Goal: Task Accomplishment & Management: Complete application form

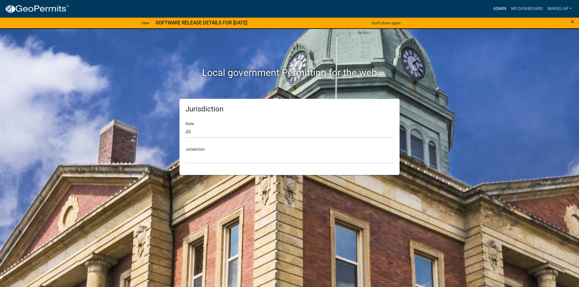
click at [498, 9] on link "Admin" at bounding box center [500, 8] width 18 height 11
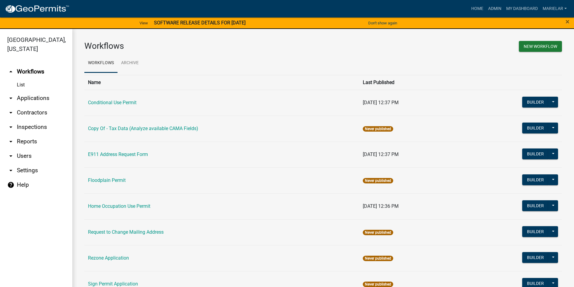
click at [8, 95] on icon "arrow_drop_down" at bounding box center [10, 98] width 7 height 7
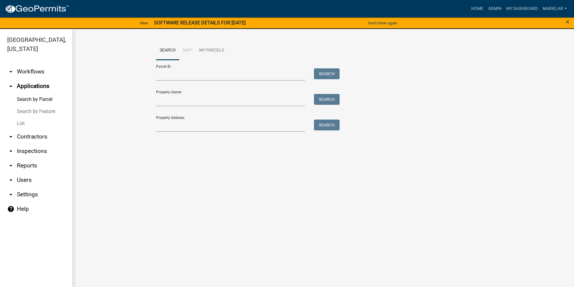
click at [21, 118] on link "List" at bounding box center [36, 124] width 72 height 12
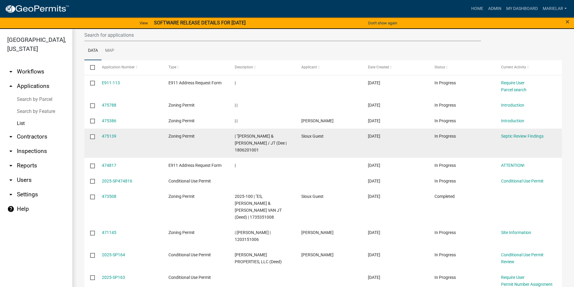
scroll to position [108, 0]
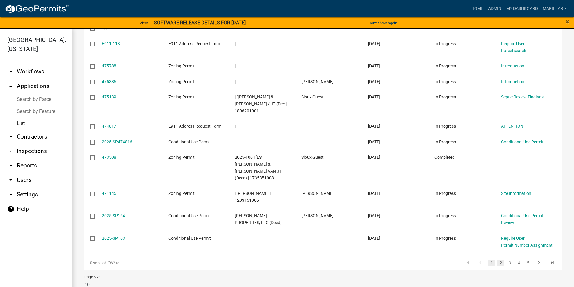
click at [498, 260] on link "2" at bounding box center [501, 263] width 7 height 7
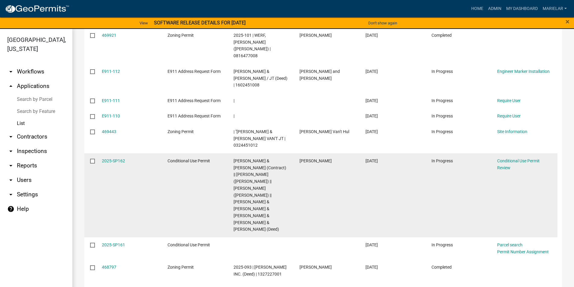
scroll to position [168, 0]
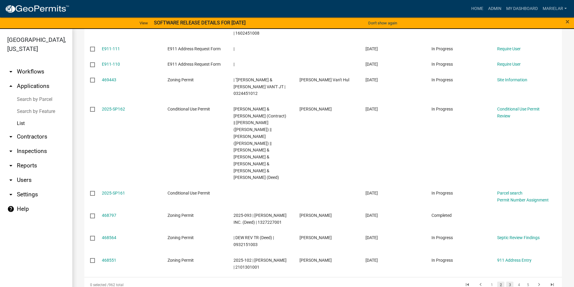
click at [507, 282] on link "3" at bounding box center [510, 285] width 7 height 7
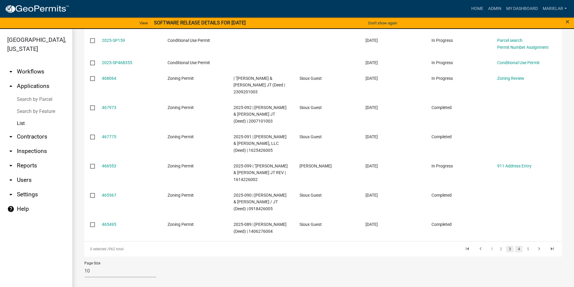
click at [516, 249] on link "4" at bounding box center [519, 249] width 7 height 7
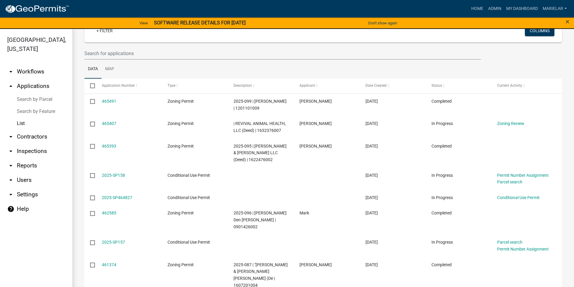
scroll to position [45, 0]
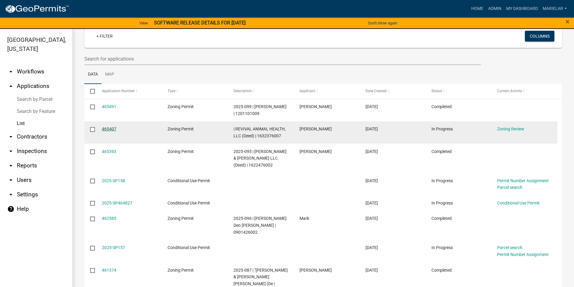
click at [109, 130] on link "465407" at bounding box center [109, 129] width 14 height 5
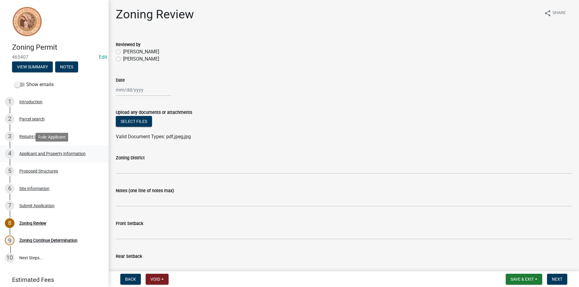
click at [63, 157] on div "4 Applicant and Property Information" at bounding box center [52, 154] width 94 height 10
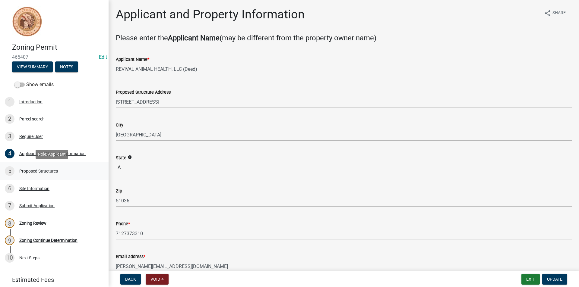
click at [47, 171] on div "Proposed Structures" at bounding box center [38, 171] width 39 height 4
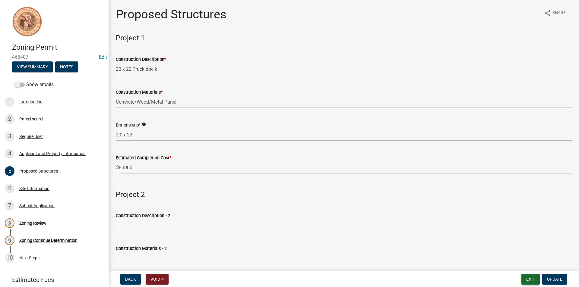
click at [538, 279] on button "Exit" at bounding box center [530, 279] width 18 height 11
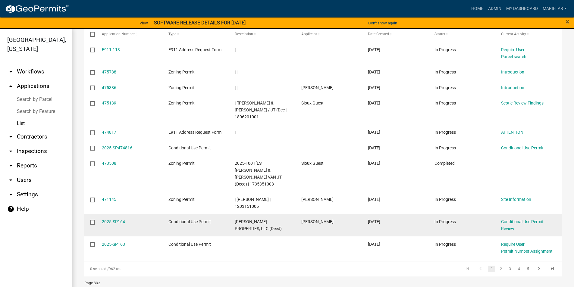
scroll to position [108, 0]
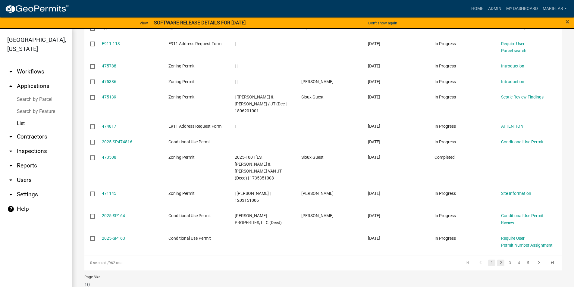
click at [498, 260] on link "2" at bounding box center [501, 263] width 7 height 7
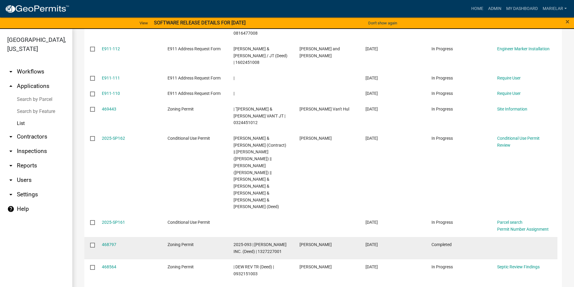
scroll to position [168, 0]
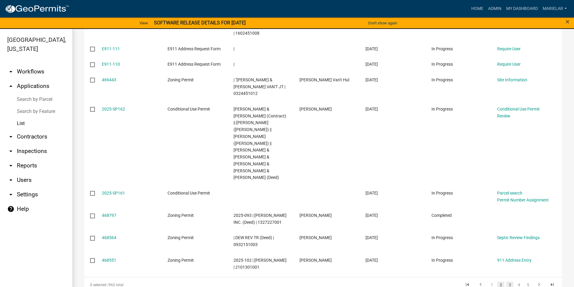
click at [507, 282] on link "3" at bounding box center [510, 285] width 7 height 7
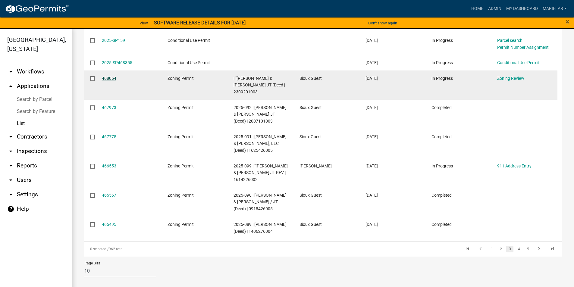
click at [109, 76] on link "468064" at bounding box center [109, 78] width 14 height 5
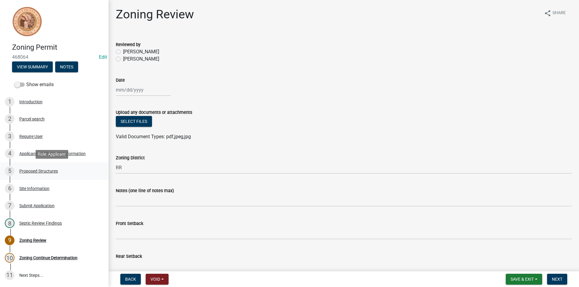
click at [43, 171] on div "Proposed Structures" at bounding box center [38, 171] width 39 height 4
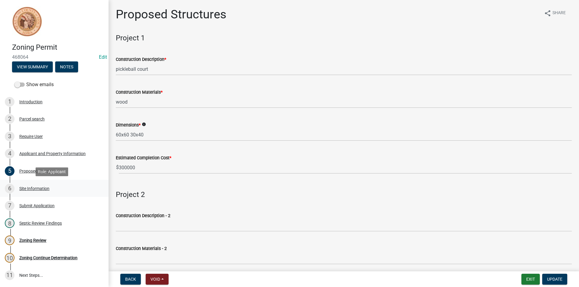
click at [41, 187] on div "Site Information" at bounding box center [34, 189] width 30 height 4
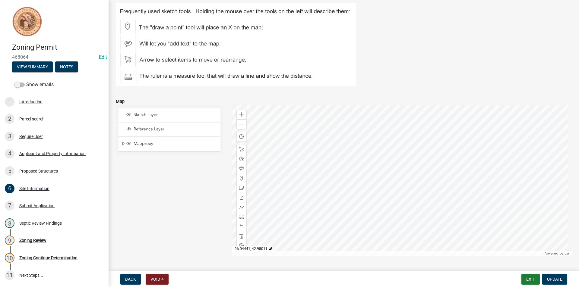
scroll to position [42, 0]
click at [240, 113] on span at bounding box center [241, 114] width 5 height 5
click at [359, 136] on div at bounding box center [402, 181] width 340 height 151
click at [344, 208] on div at bounding box center [402, 181] width 340 height 151
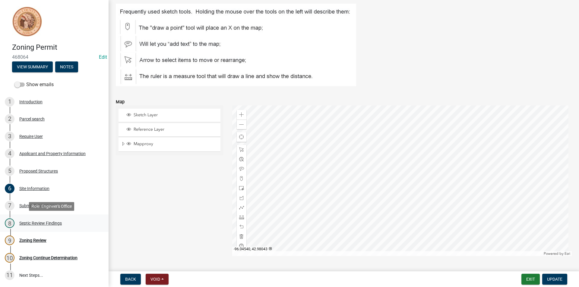
click at [45, 223] on div "Septic Review Findings" at bounding box center [40, 223] width 43 height 4
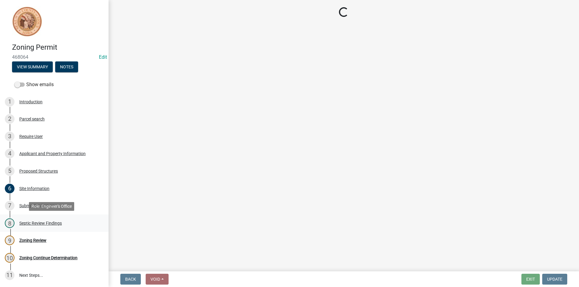
scroll to position [0, 0]
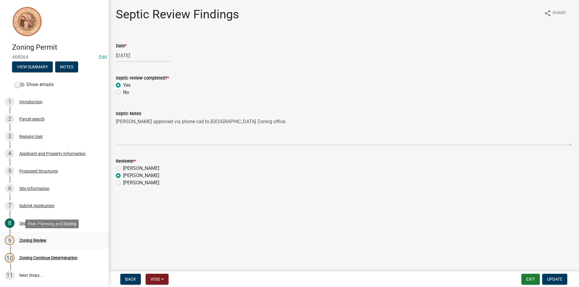
click at [33, 240] on div "Zoning Review" at bounding box center [32, 241] width 27 height 4
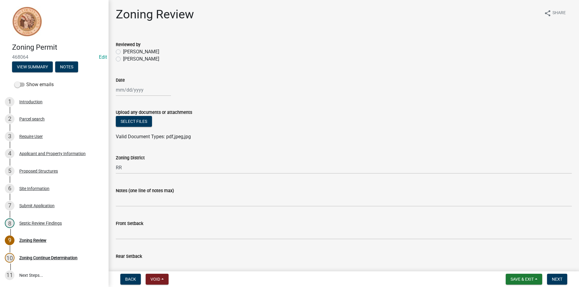
click at [123, 60] on label "Mariela Rodriguez" at bounding box center [141, 58] width 36 height 7
click at [123, 59] on input "Mariela Rodriguez" at bounding box center [125, 57] width 4 height 4
radio input "true"
click at [131, 91] on div at bounding box center [143, 90] width 55 height 12
select select "9"
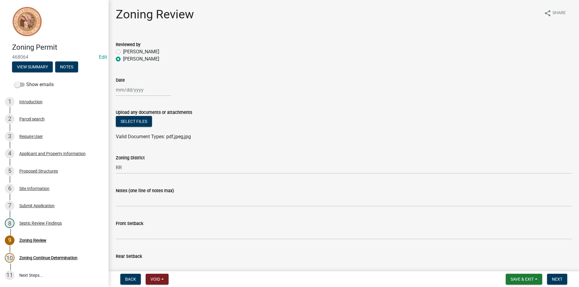
select select "2025"
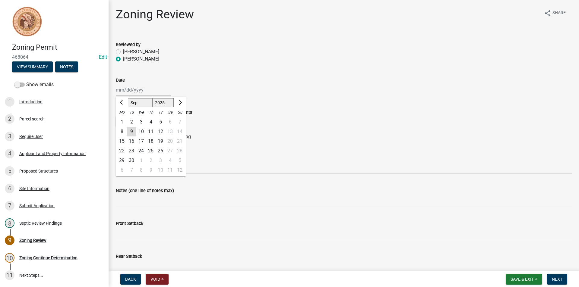
click at [131, 132] on div "9" at bounding box center [132, 132] width 10 height 10
type input "[DATE]"
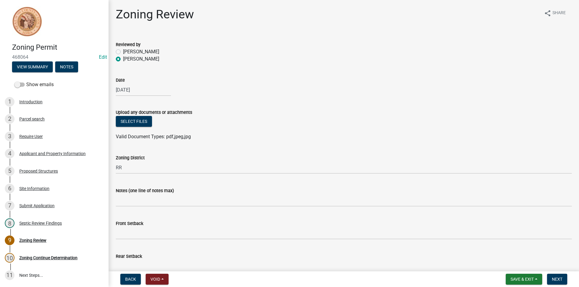
click at [131, 132] on ul at bounding box center [344, 130] width 456 height 5
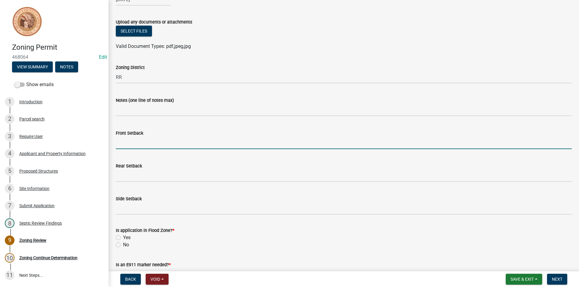
click at [141, 142] on input "Front Setback" at bounding box center [344, 143] width 456 height 12
type input "75"
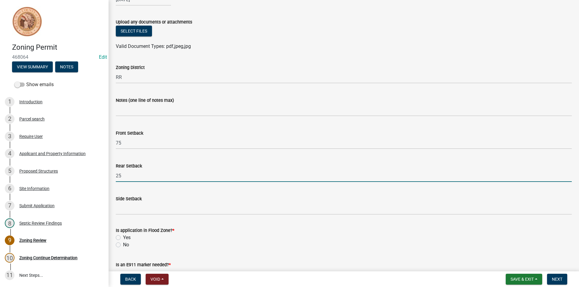
type input "25"
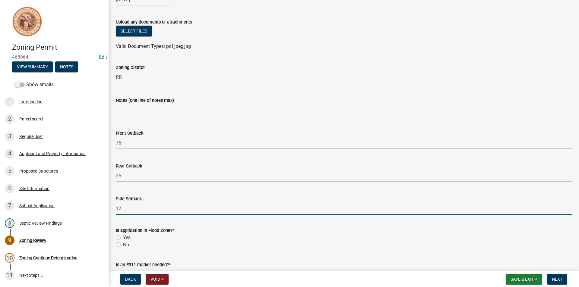
type input "12"
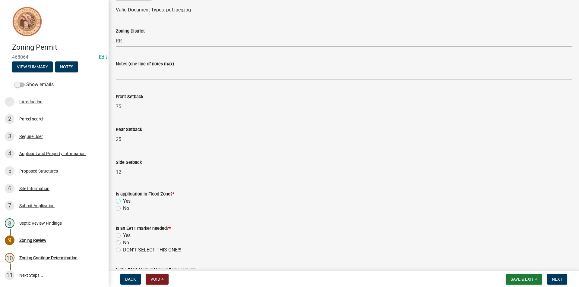
scroll to position [181, 0]
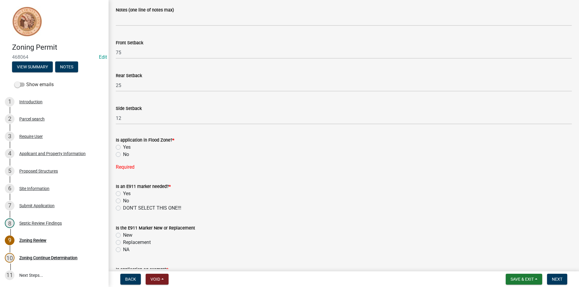
click at [123, 153] on label "No" at bounding box center [126, 154] width 6 height 7
click at [123, 153] on input "No" at bounding box center [125, 153] width 4 height 4
radio input "true"
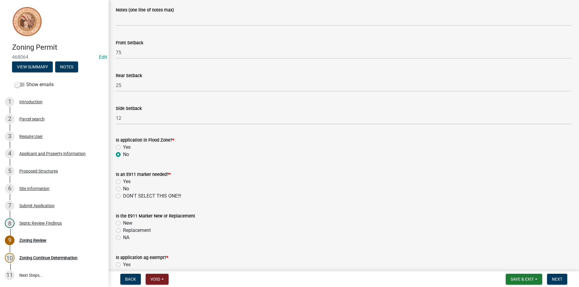
click at [123, 190] on label "No" at bounding box center [126, 188] width 6 height 7
click at [123, 189] on input "No" at bounding box center [125, 187] width 4 height 4
radio input "true"
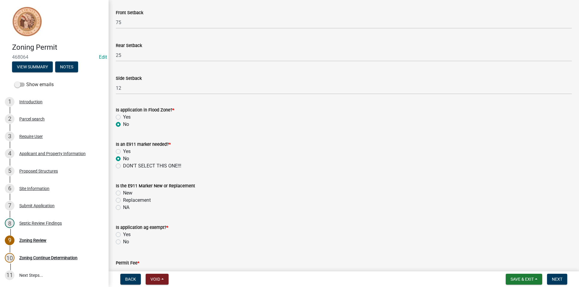
scroll to position [241, 0]
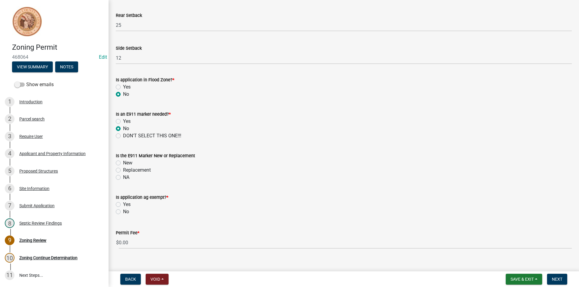
click at [123, 178] on label "NA" at bounding box center [126, 177] width 6 height 7
click at [123, 178] on input "NA" at bounding box center [125, 176] width 4 height 4
radio input "true"
click at [123, 212] on label "No" at bounding box center [126, 211] width 6 height 7
click at [123, 212] on input "No" at bounding box center [125, 210] width 4 height 4
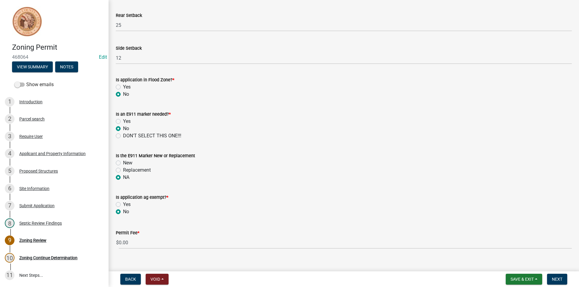
radio input "true"
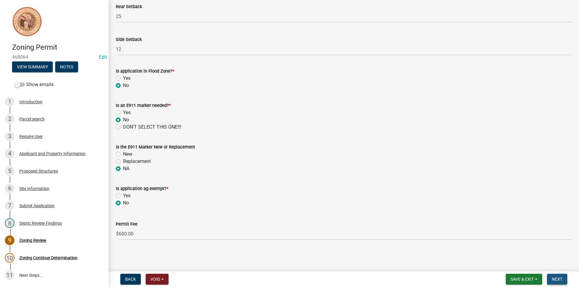
click at [565, 279] on button "Next" at bounding box center [557, 279] width 20 height 11
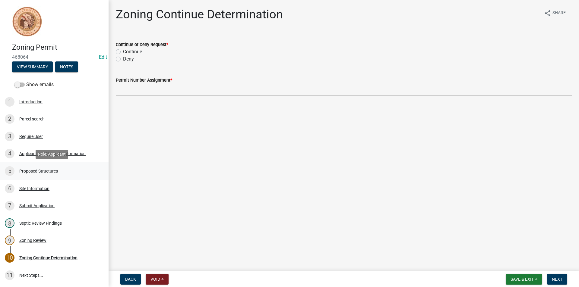
click at [45, 178] on link "5 Proposed Structures" at bounding box center [54, 171] width 109 height 17
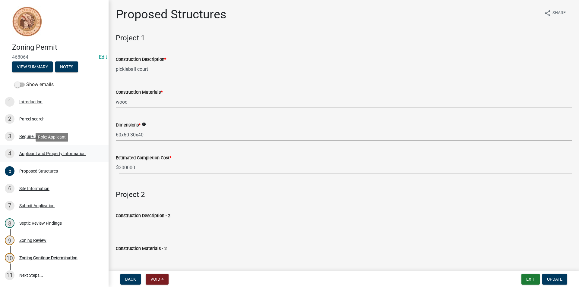
click at [63, 159] on link "4 Applicant and Property Information" at bounding box center [54, 153] width 109 height 17
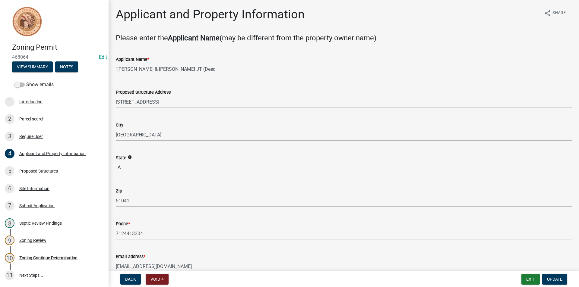
click at [43, 171] on div "Proposed Structures" at bounding box center [38, 171] width 39 height 4
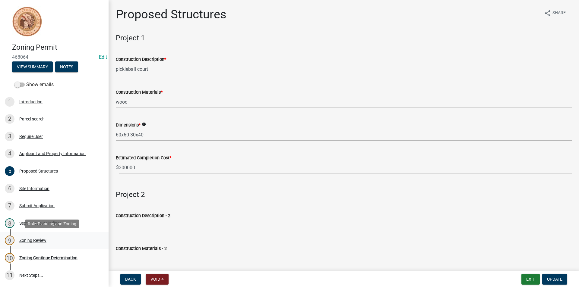
click at [51, 240] on div "9 Zoning Review" at bounding box center [52, 241] width 94 height 10
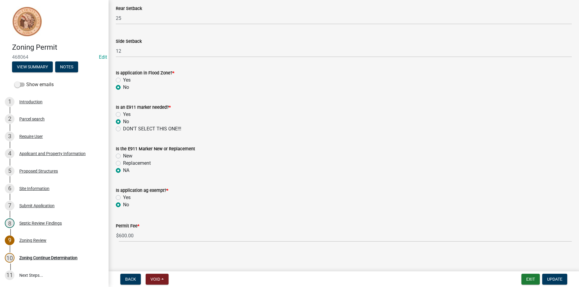
scroll to position [250, 0]
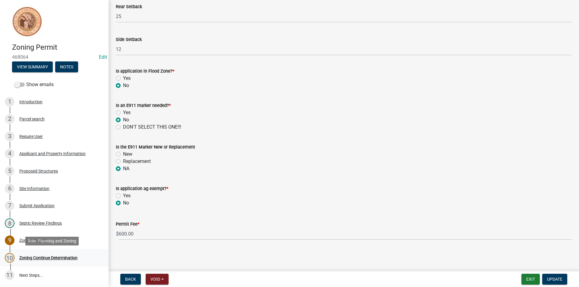
click at [55, 256] on div "Zoning Continue Determination" at bounding box center [48, 258] width 58 height 4
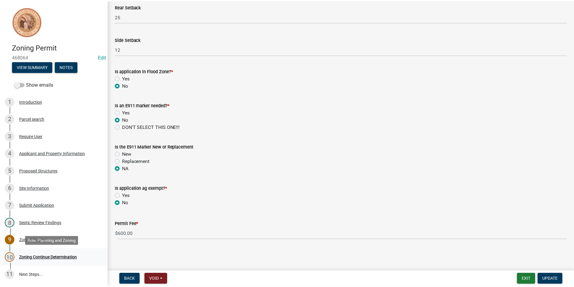
scroll to position [0, 0]
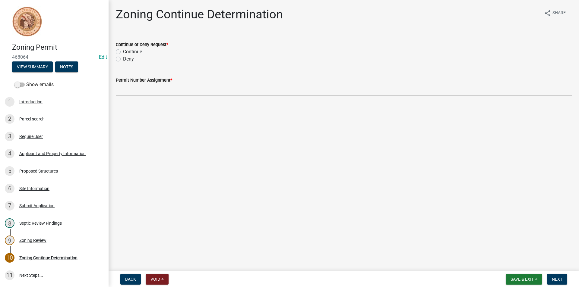
click at [123, 51] on label "Continue" at bounding box center [132, 51] width 19 height 7
click at [123, 51] on input "Continue" at bounding box center [125, 50] width 4 height 4
radio input "true"
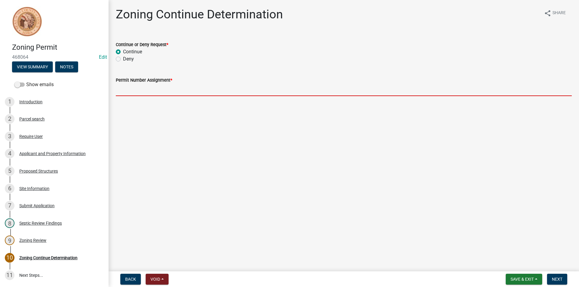
click at [138, 84] on input "Permit Number Assignment *" at bounding box center [344, 90] width 456 height 12
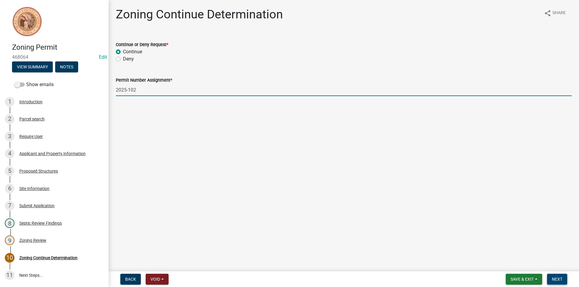
type input "2025-102"
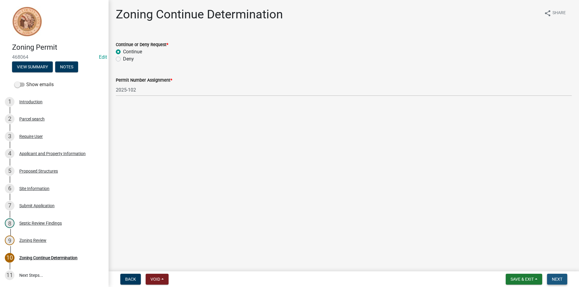
click at [562, 280] on span "Next" at bounding box center [557, 279] width 11 height 5
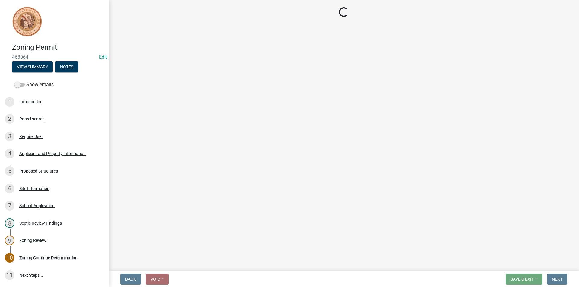
select select "3: 3"
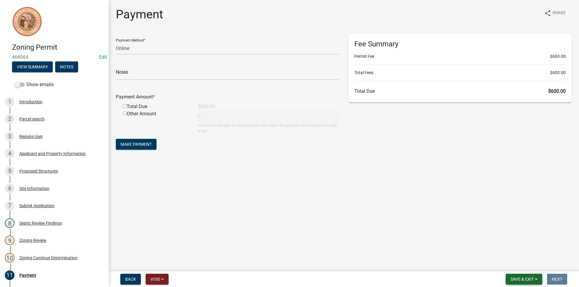
click at [521, 281] on span "Save & Exit" at bounding box center [522, 279] width 23 height 5
click at [69, 158] on div "4 Applicant and Property Information" at bounding box center [52, 154] width 94 height 10
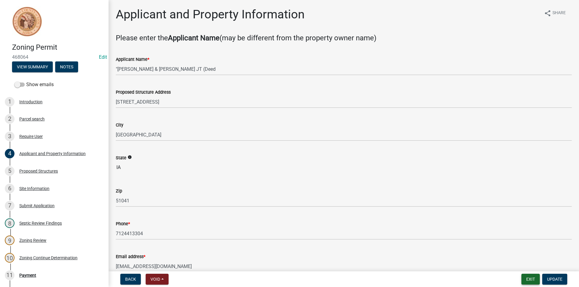
click at [531, 283] on button "Exit" at bounding box center [530, 279] width 18 height 11
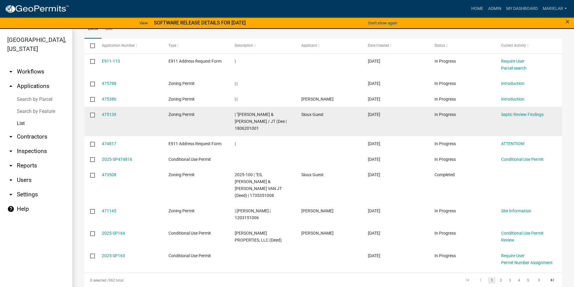
scroll to position [108, 0]
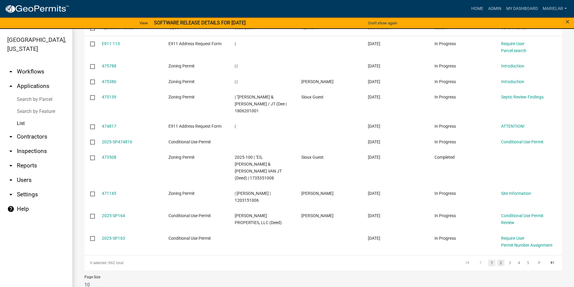
click at [498, 260] on link "2" at bounding box center [501, 263] width 7 height 7
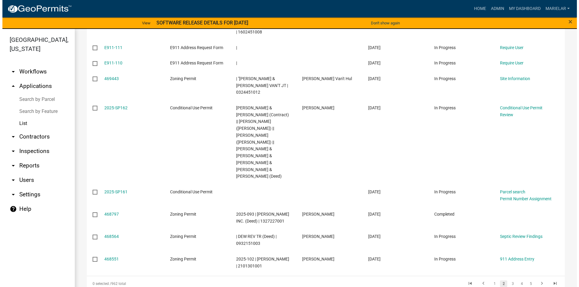
scroll to position [170, 0]
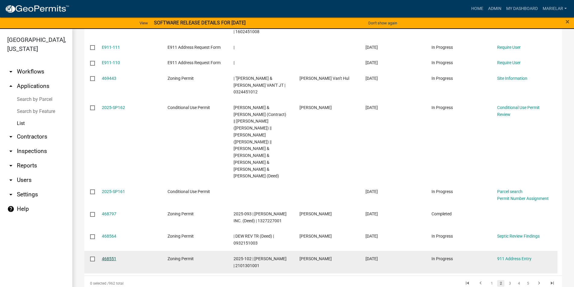
click at [110, 257] on link "468551" at bounding box center [109, 259] width 14 height 5
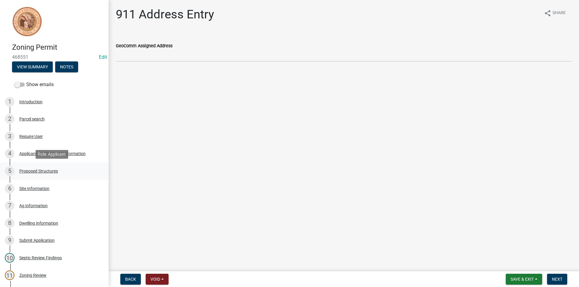
click at [49, 172] on div "Proposed Structures" at bounding box center [38, 171] width 39 height 4
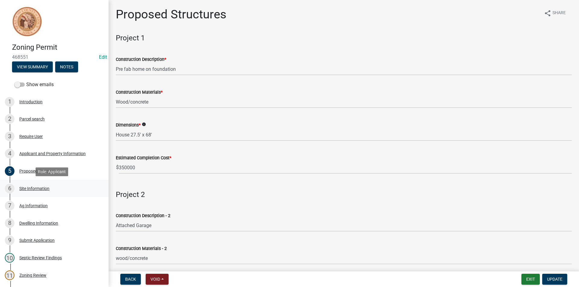
click at [42, 190] on div "Site Information" at bounding box center [34, 189] width 30 height 4
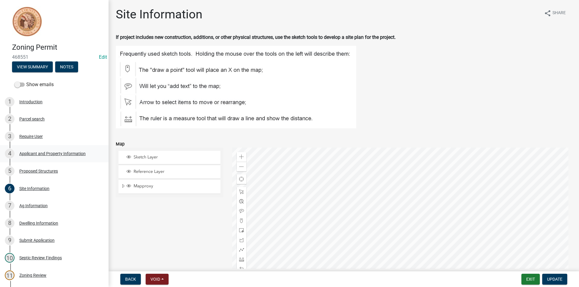
click at [49, 154] on div "Applicant and Property Information" at bounding box center [52, 154] width 66 height 4
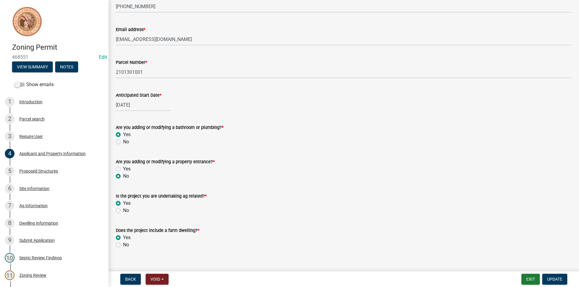
scroll to position [236, 0]
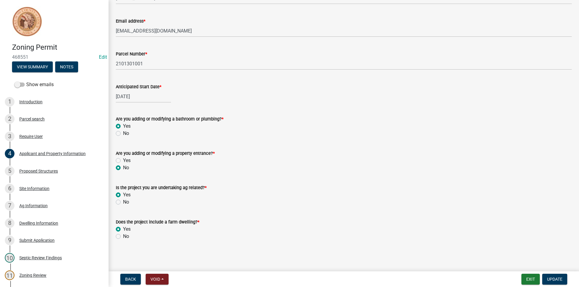
click at [42, 228] on div "8 Dwelling Information" at bounding box center [52, 224] width 94 height 10
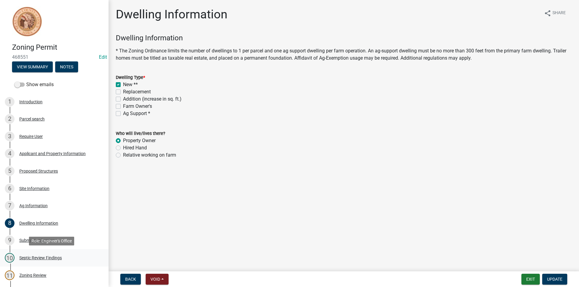
click at [49, 257] on div "Septic Review Findings" at bounding box center [40, 258] width 43 height 4
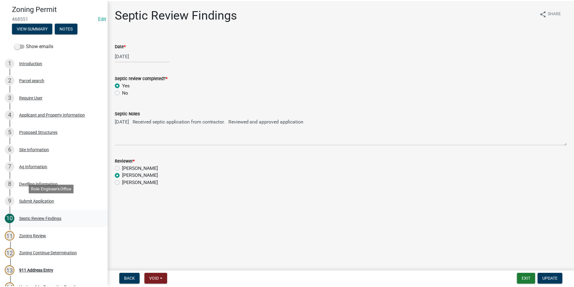
scroll to position [90, 0]
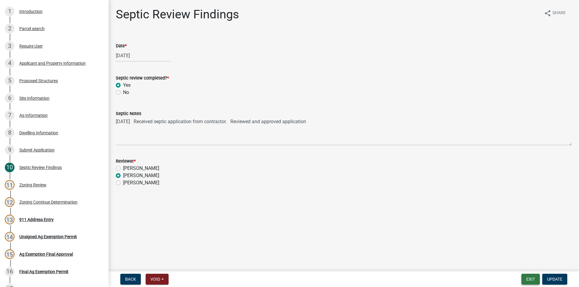
click at [526, 278] on button "Exit" at bounding box center [530, 279] width 18 height 11
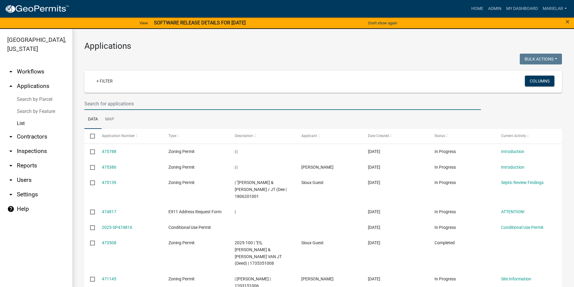
click at [176, 100] on input "text" at bounding box center [282, 104] width 397 height 12
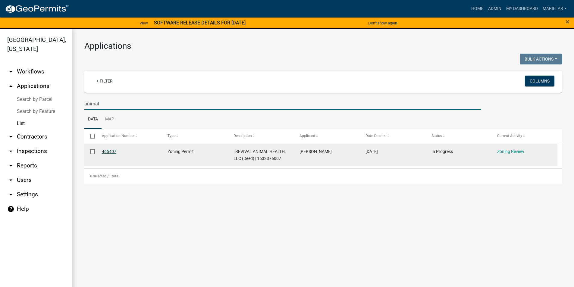
type input "animal"
click at [109, 149] on link "465407" at bounding box center [109, 151] width 14 height 5
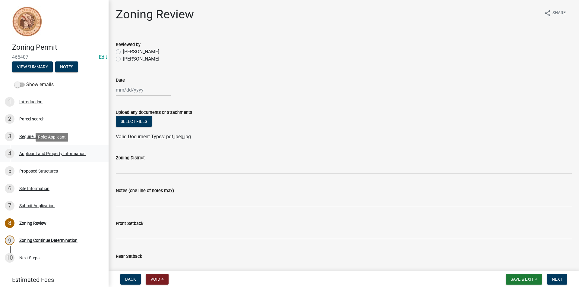
click at [53, 155] on div "Applicant and Property Information" at bounding box center [52, 154] width 66 height 4
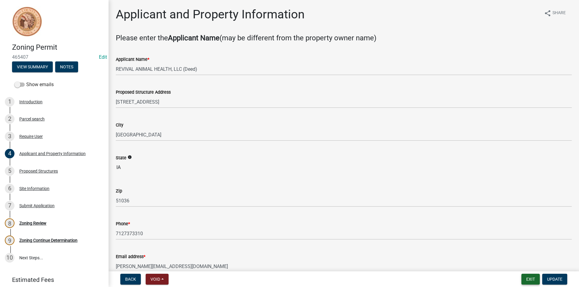
click at [533, 279] on button "Exit" at bounding box center [530, 279] width 18 height 11
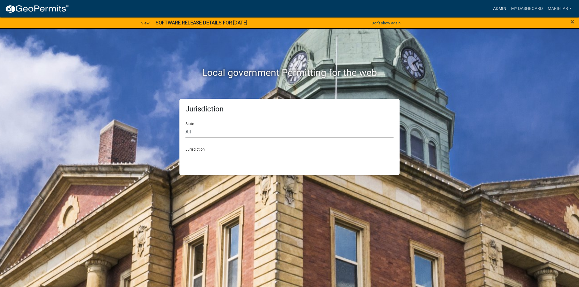
click at [498, 7] on link "Admin" at bounding box center [500, 8] width 18 height 11
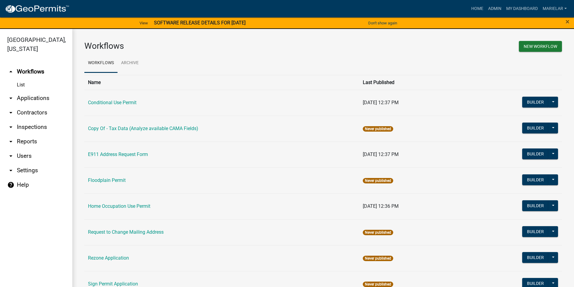
click at [11, 95] on icon "arrow_drop_down" at bounding box center [10, 98] width 7 height 7
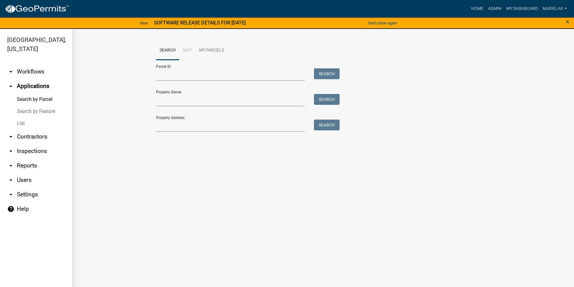
click at [23, 118] on link "List" at bounding box center [36, 124] width 72 height 12
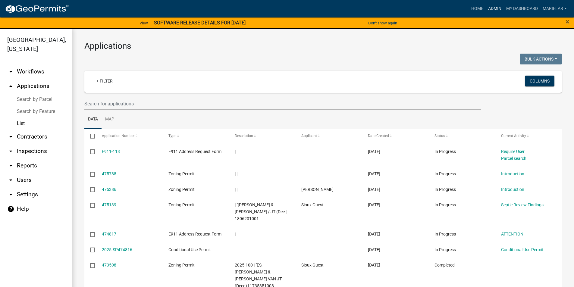
click at [494, 9] on link "Admin" at bounding box center [495, 8] width 18 height 11
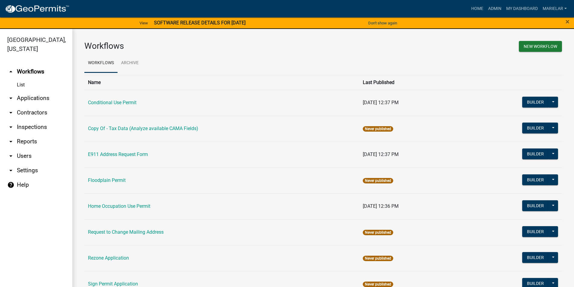
click at [12, 95] on icon "arrow_drop_down" at bounding box center [10, 98] width 7 height 7
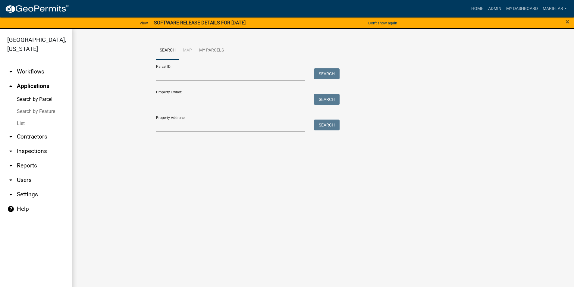
click at [19, 118] on link "List" at bounding box center [36, 124] width 72 height 12
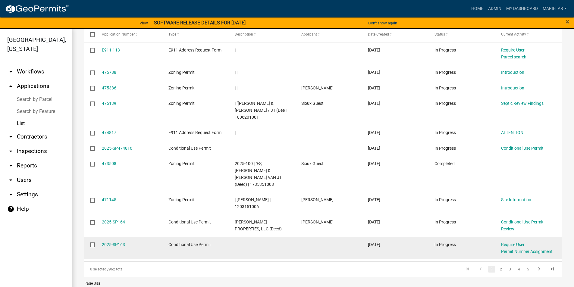
scroll to position [108, 0]
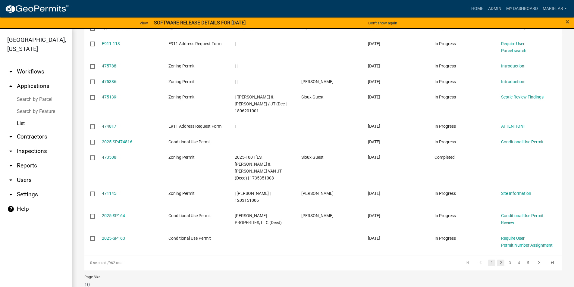
click at [498, 260] on link "2" at bounding box center [501, 263] width 7 height 7
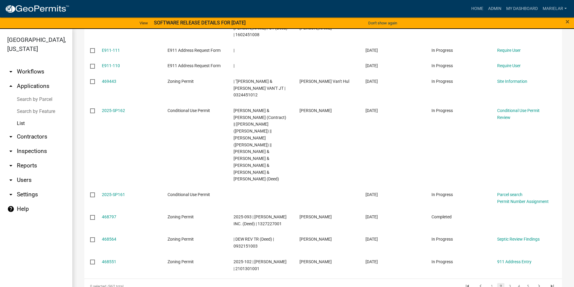
scroll to position [170, 0]
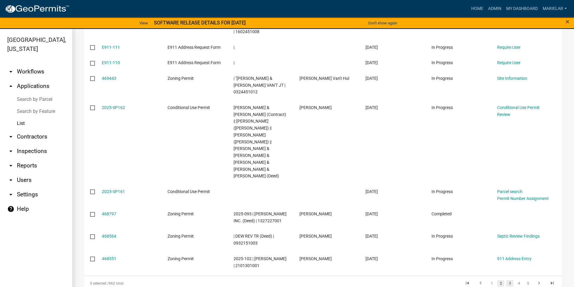
click at [507, 280] on link "3" at bounding box center [510, 283] width 7 height 7
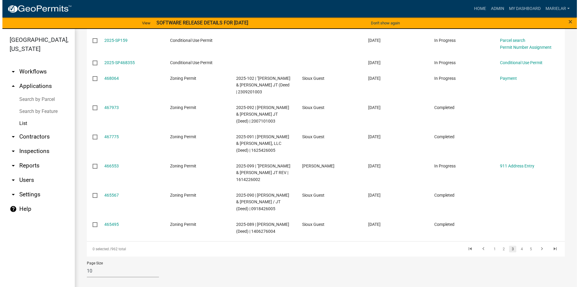
scroll to position [156, 0]
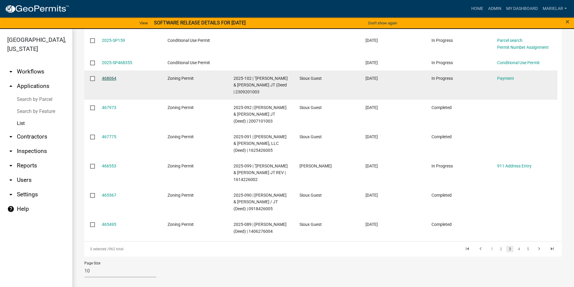
click at [107, 76] on link "468064" at bounding box center [109, 78] width 14 height 5
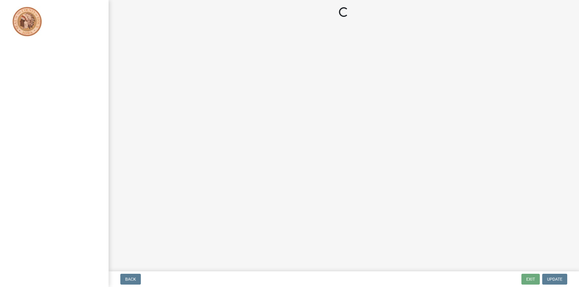
select select "3: 3"
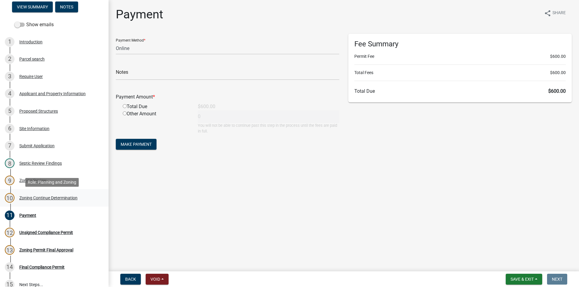
scroll to position [60, 0]
click at [55, 200] on div "Zoning Continue Determination" at bounding box center [48, 198] width 58 height 4
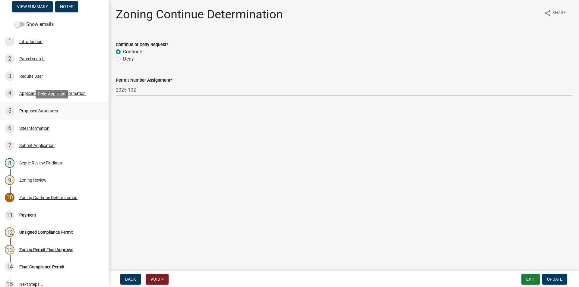
click at [43, 111] on div "Proposed Structures" at bounding box center [38, 111] width 39 height 4
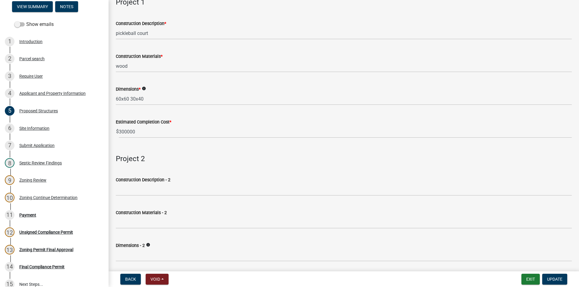
scroll to position [90, 0]
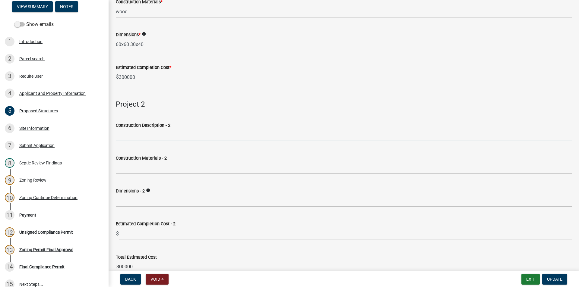
click at [153, 135] on input "Construction Description - 2" at bounding box center [344, 135] width 456 height 12
type input "wood fence"
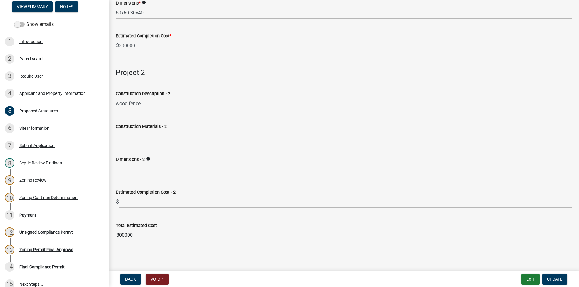
scroll to position [123, 0]
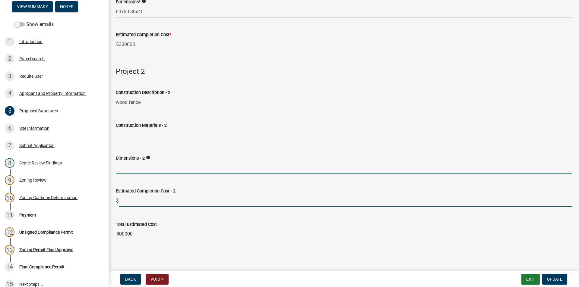
click at [166, 201] on input "text" at bounding box center [345, 201] width 453 height 12
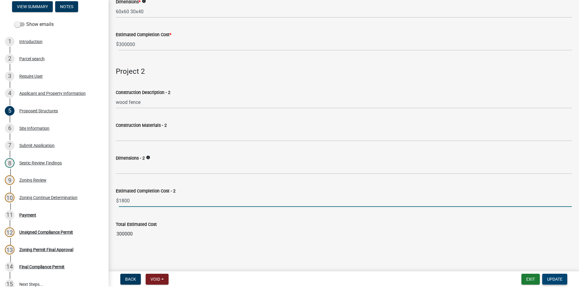
type input "1800"
click at [559, 276] on button "Update" at bounding box center [554, 279] width 25 height 11
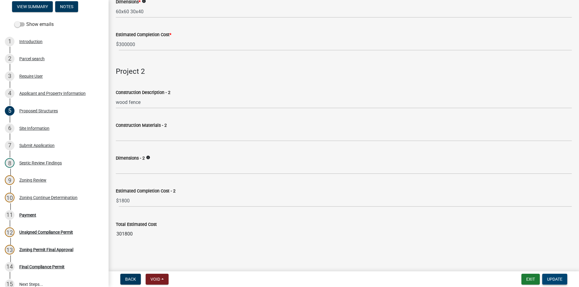
click at [558, 279] on span "Update" at bounding box center [554, 279] width 15 height 5
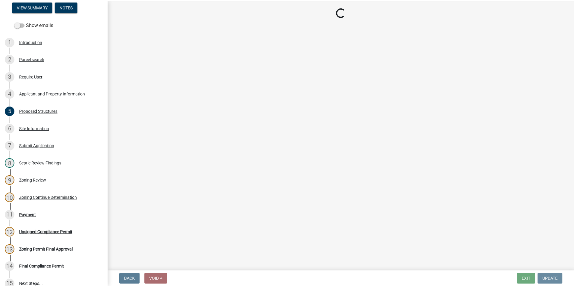
scroll to position [0, 0]
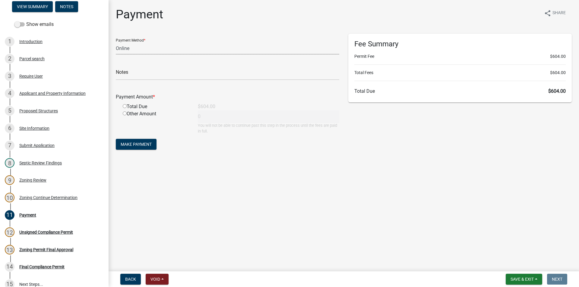
click at [147, 51] on select "Credit Card POS Check Cash Online" at bounding box center [227, 48] width 223 height 12
select select "1: 0"
click at [116, 42] on select "Credit Card POS Check Cash Online" at bounding box center [227, 48] width 223 height 12
click at [137, 73] on input "text" at bounding box center [227, 74] width 223 height 12
click at [510, 275] on button "Save & Exit" at bounding box center [524, 279] width 36 height 11
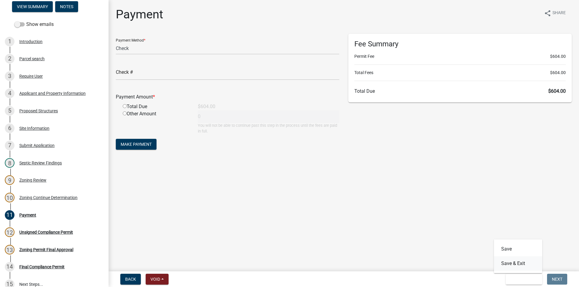
click at [513, 263] on button "Save & Exit" at bounding box center [518, 264] width 48 height 14
